Goal: Check status: Check status

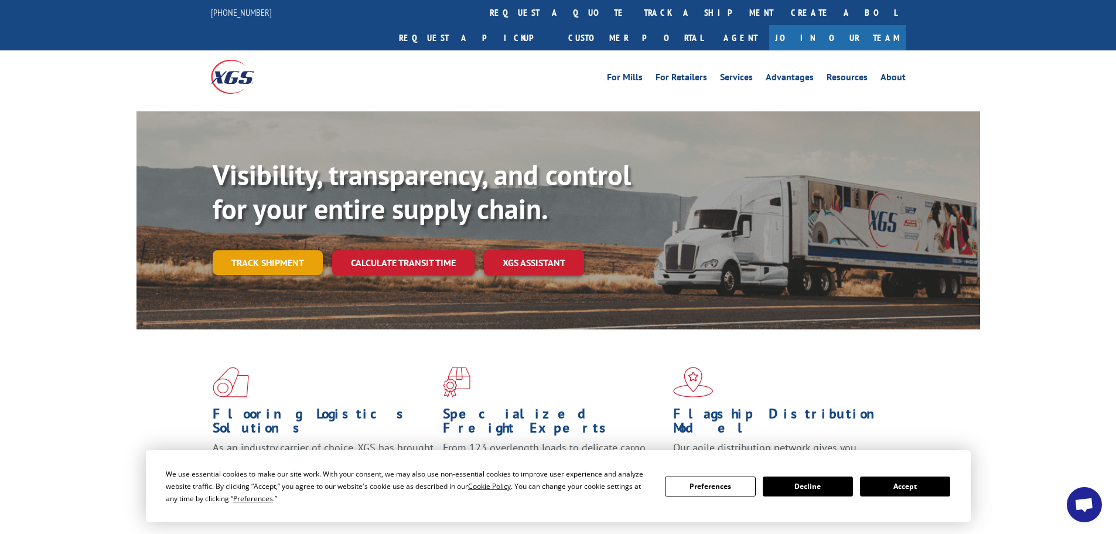
click at [259, 250] on link "Track shipment" at bounding box center [268, 262] width 110 height 25
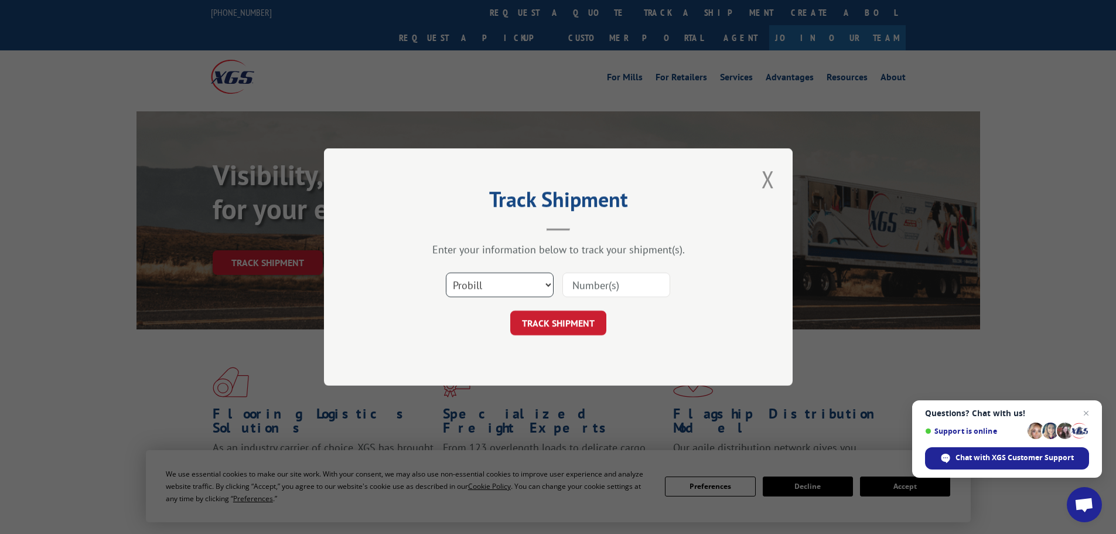
click at [504, 288] on select "Select category... Probill BOL PO" at bounding box center [500, 284] width 108 height 25
select select "bol"
click at [446, 272] on select "Select category... Probill BOL PO" at bounding box center [500, 284] width 108 height 25
click at [584, 282] on input at bounding box center [616, 284] width 108 height 25
paste input "5960293"
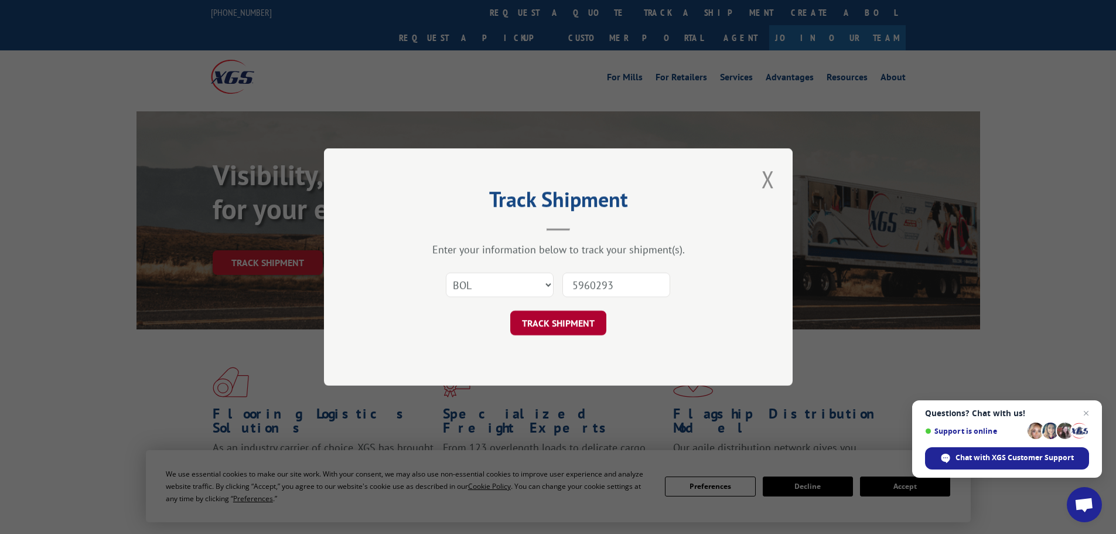
type input "5960293"
click at [558, 323] on button "TRACK SHIPMENT" at bounding box center [558, 322] width 96 height 25
